Goal: Find specific page/section: Find specific page/section

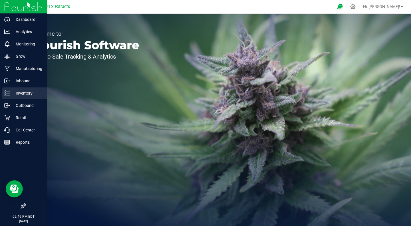
click at [20, 92] on p "Inventory" at bounding box center [27, 93] width 34 height 7
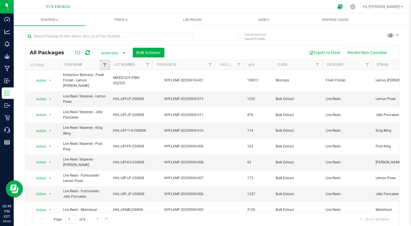
click at [105, 67] on link "Filter" at bounding box center [104, 65] width 9 height 10
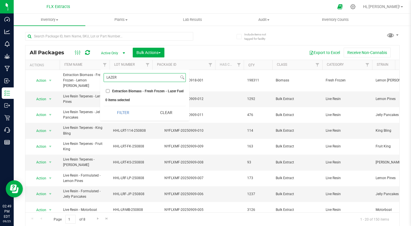
type input "LAZER"
click at [108, 90] on input "Extraction Biomass - Fresh Frozen - Lazer Fuel" at bounding box center [108, 91] width 4 height 4
click at [121, 111] on button "Filter" at bounding box center [123, 112] width 39 height 13
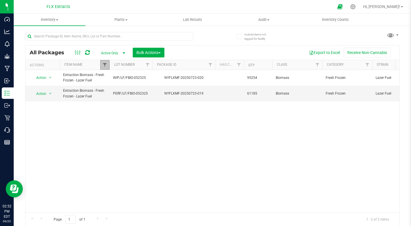
click at [104, 66] on span "Filter" at bounding box center [104, 64] width 5 height 5
click at [109, 90] on input "Extraction Biomass - Fresh Frozen - Lazer Fuel" at bounding box center [108, 91] width 4 height 4
checkbox input "false"
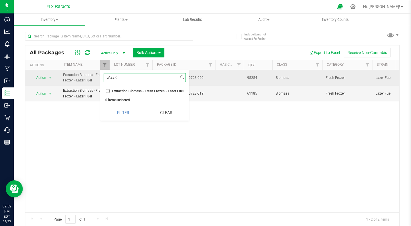
drag, startPoint x: 117, startPoint y: 80, endPoint x: 96, endPoint y: 76, distance: 21.1
click at [96, 76] on body "Dashboard Analytics Monitoring Grow Manufacturing Inbound Inventory Outbound Re…" at bounding box center [205, 113] width 411 height 226
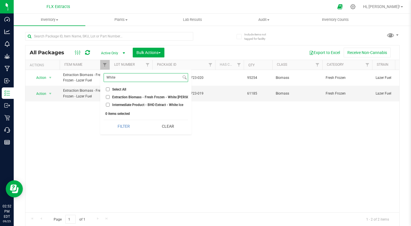
type input "White"
click at [107, 96] on input "Extraction Biomass - Fresh Frozen - White [PERSON_NAME]" at bounding box center [108, 97] width 4 height 4
click at [124, 129] on button "Filter" at bounding box center [124, 126] width 40 height 13
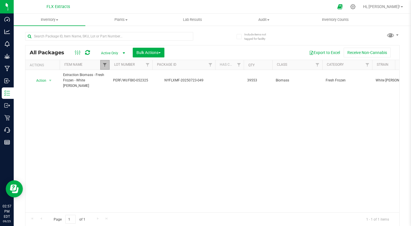
click at [103, 66] on span "Filter" at bounding box center [104, 64] width 5 height 5
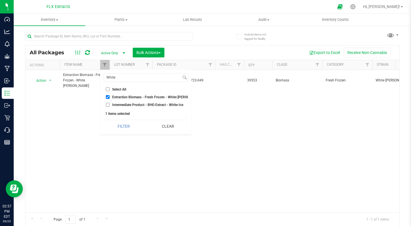
click at [108, 97] on input "Extraction Biomass - Fresh Frozen - White [PERSON_NAME]" at bounding box center [108, 97] width 4 height 4
checkbox input "false"
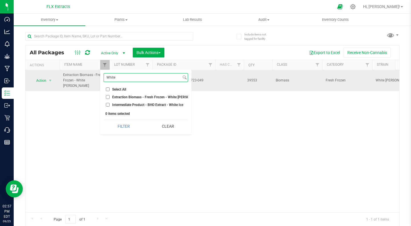
drag, startPoint x: 121, startPoint y: 76, endPoint x: 100, endPoint y: 77, distance: 21.5
click at [100, 77] on body "Dashboard Analytics Monitoring Grow Manufacturing Inbound Inventory Outbound Re…" at bounding box center [205, 113] width 411 height 226
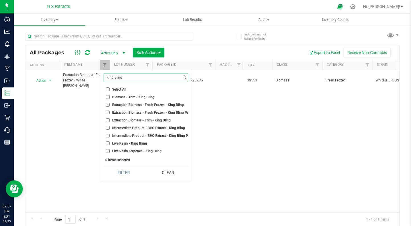
type input "King Bling"
click at [108, 104] on input "Extraction Biomass - Fresh Frozen - King Bling" at bounding box center [108, 105] width 4 height 4
checkbox input "true"
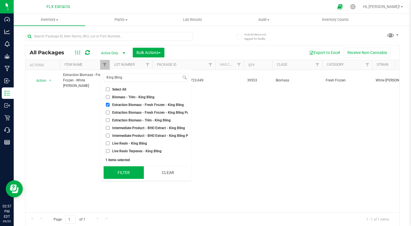
click at [115, 177] on button "Filter" at bounding box center [124, 172] width 40 height 13
